Goal: Navigation & Orientation: Find specific page/section

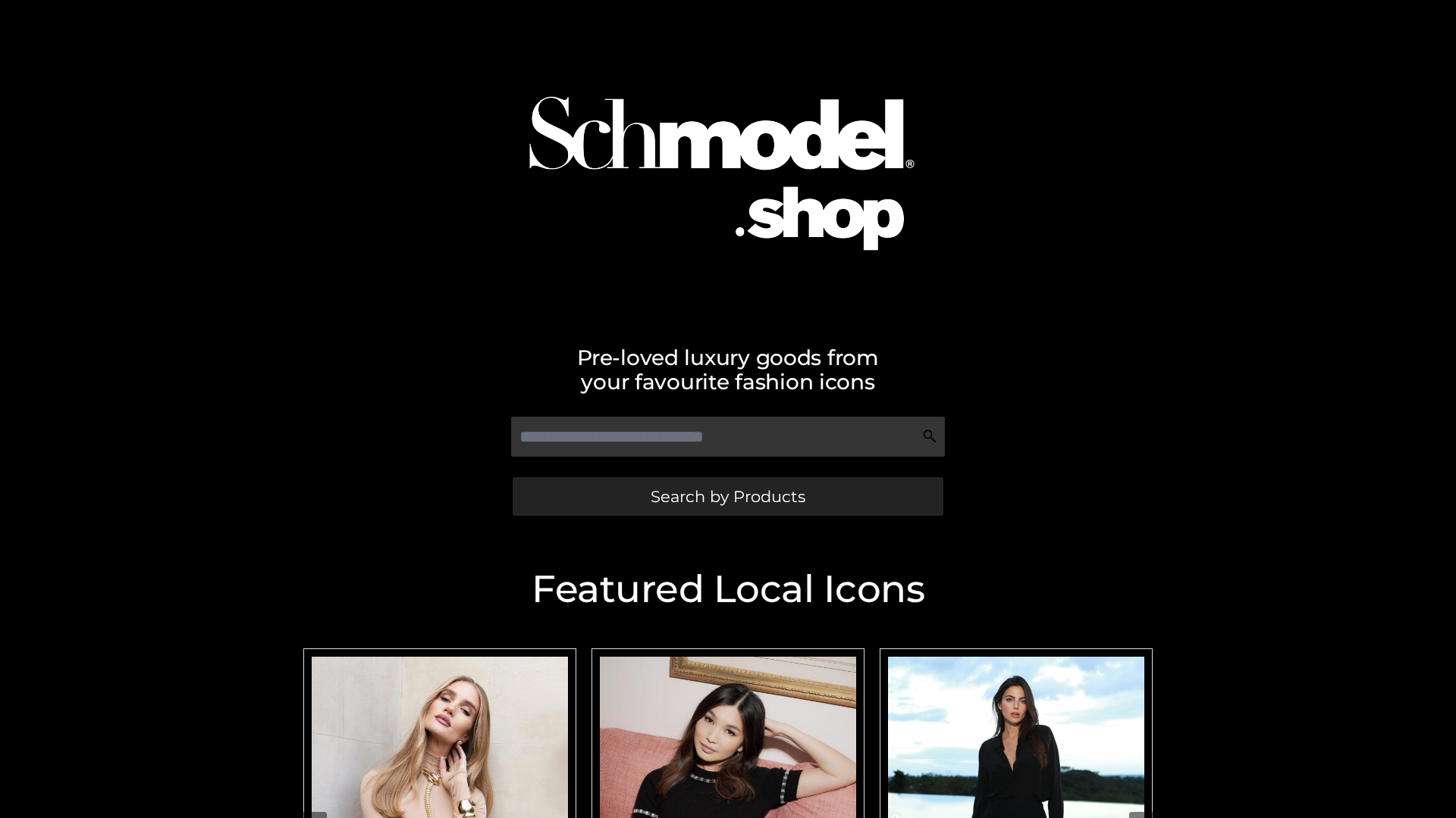
click at [727, 496] on span "Search by Products" at bounding box center [728, 496] width 155 height 16
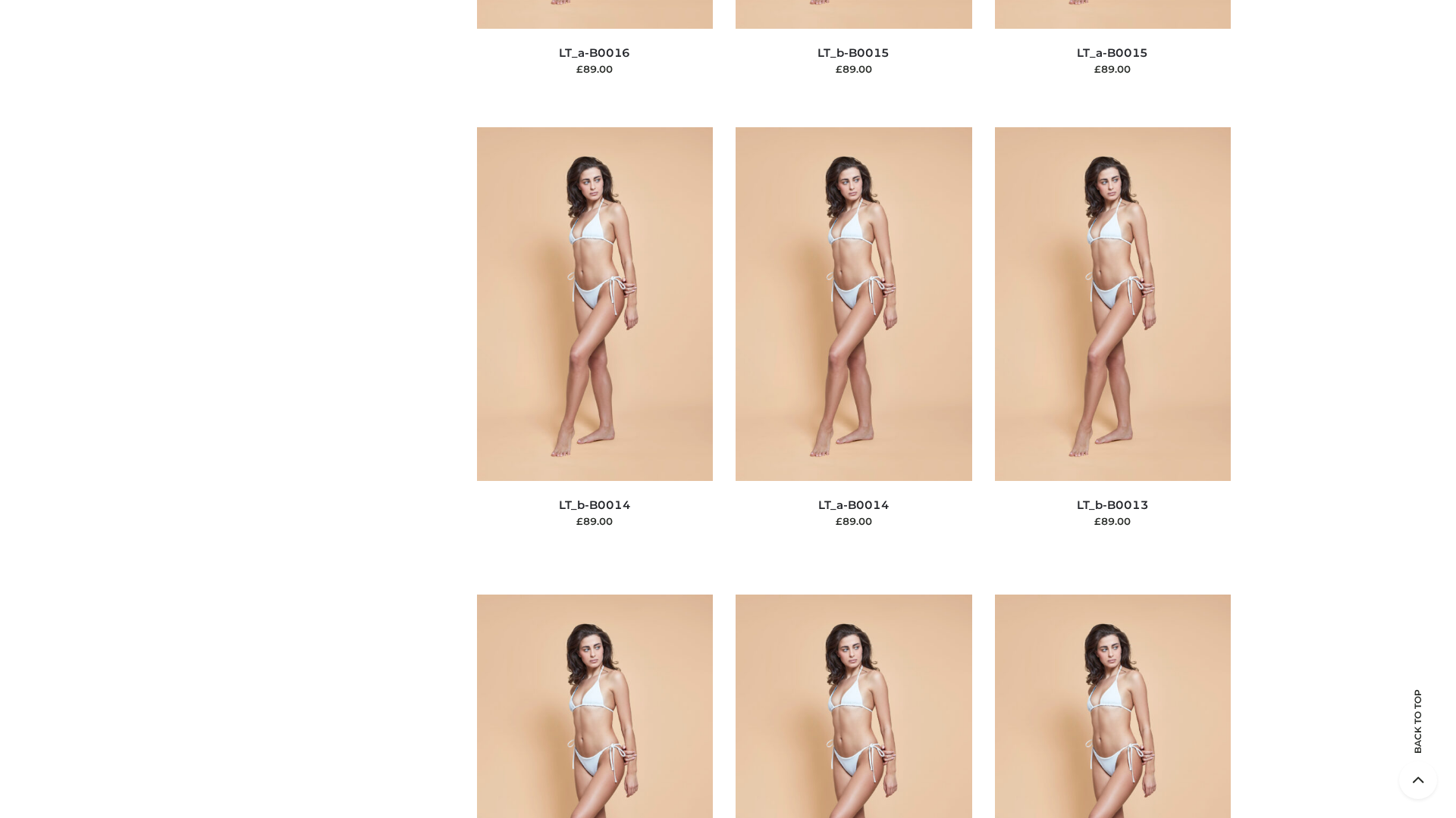
scroll to position [5390, 0]
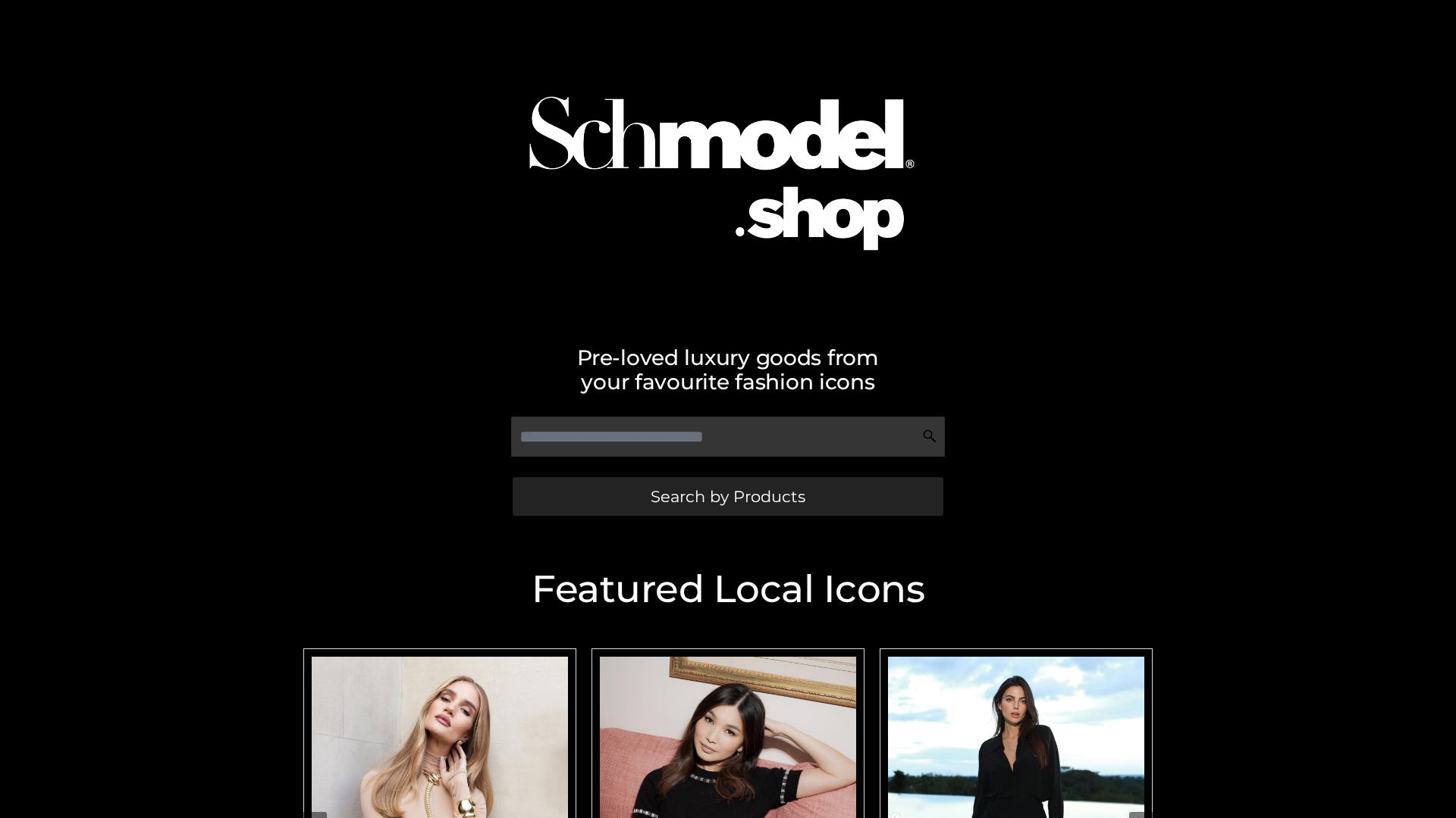
click at [727, 496] on span "Search by Products" at bounding box center [728, 496] width 155 height 16
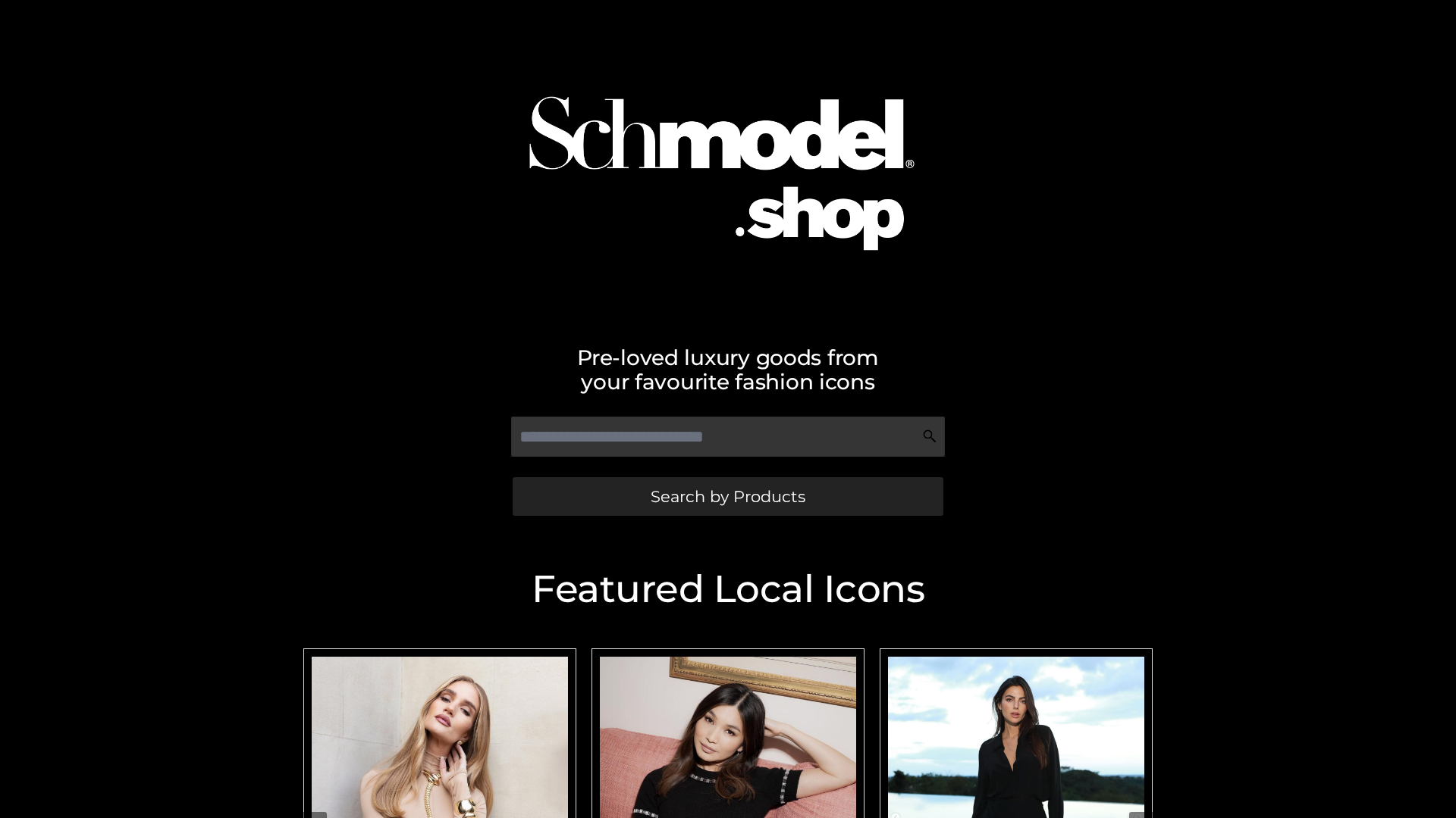
click at [727, 496] on span "Search by Products" at bounding box center [728, 496] width 155 height 16
